Goal: Information Seeking & Learning: Learn about a topic

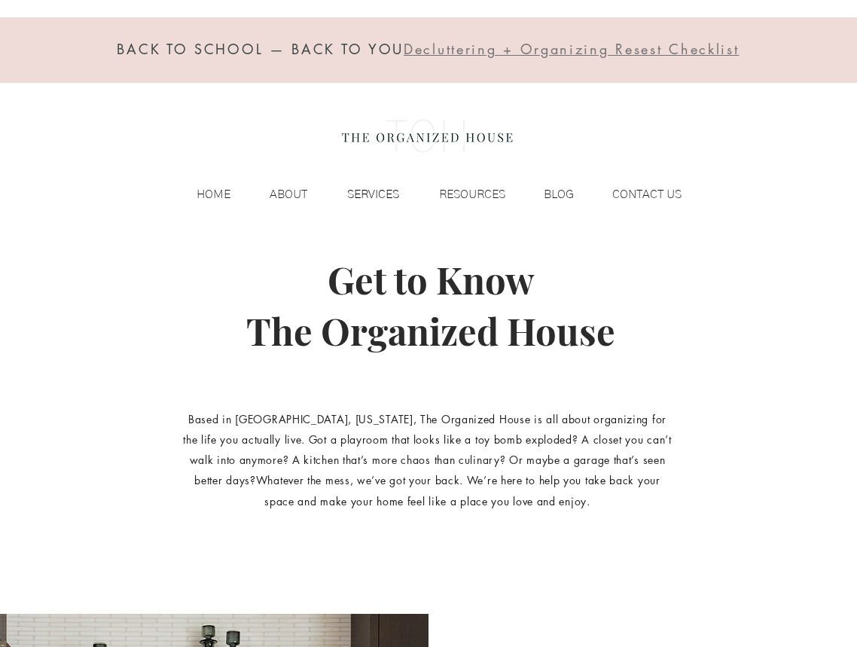
click at [377, 200] on p "SERVICES" at bounding box center [373, 194] width 67 height 23
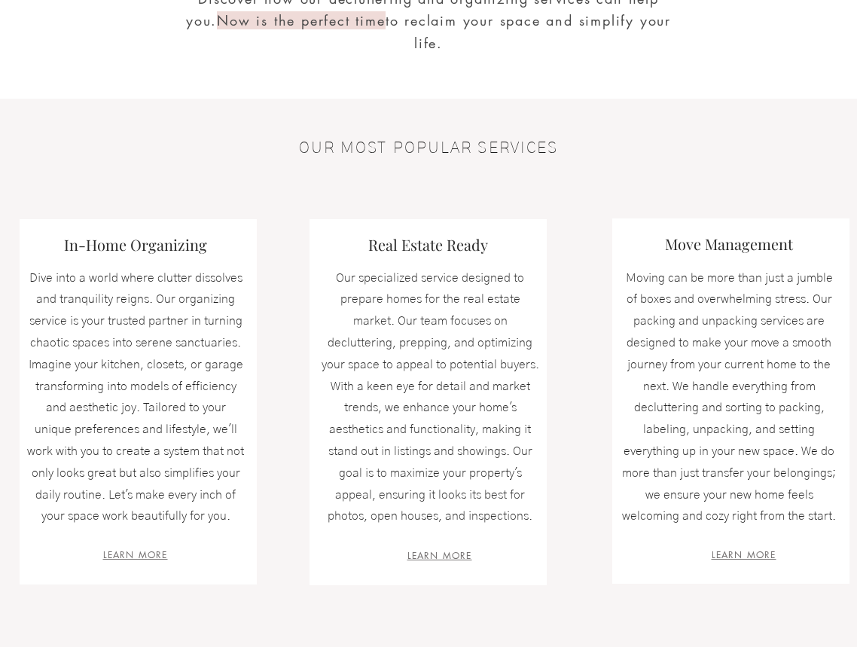
scroll to position [445, 0]
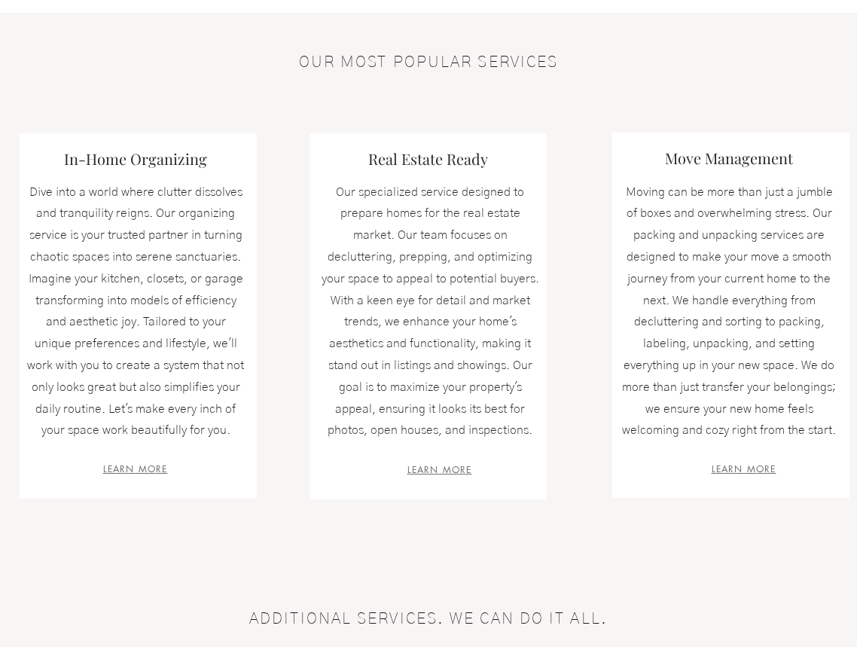
click at [137, 463] on span "LEARN MORE" at bounding box center [135, 468] width 65 height 13
